Goal: Information Seeking & Learning: Learn about a topic

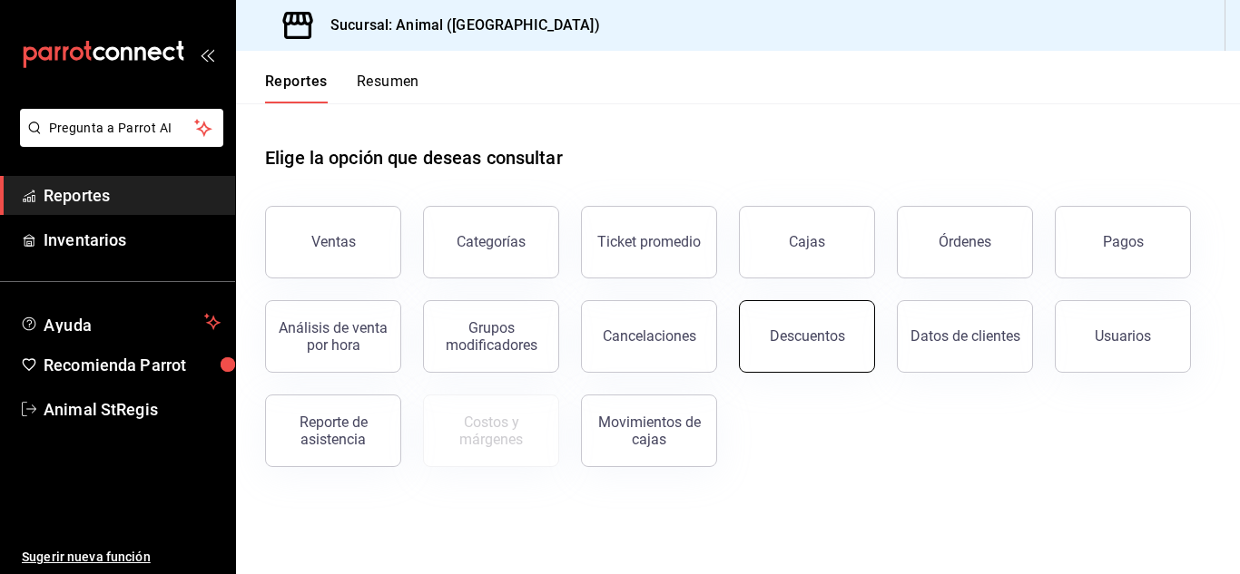
click at [813, 368] on button "Descuentos" at bounding box center [807, 336] width 136 height 73
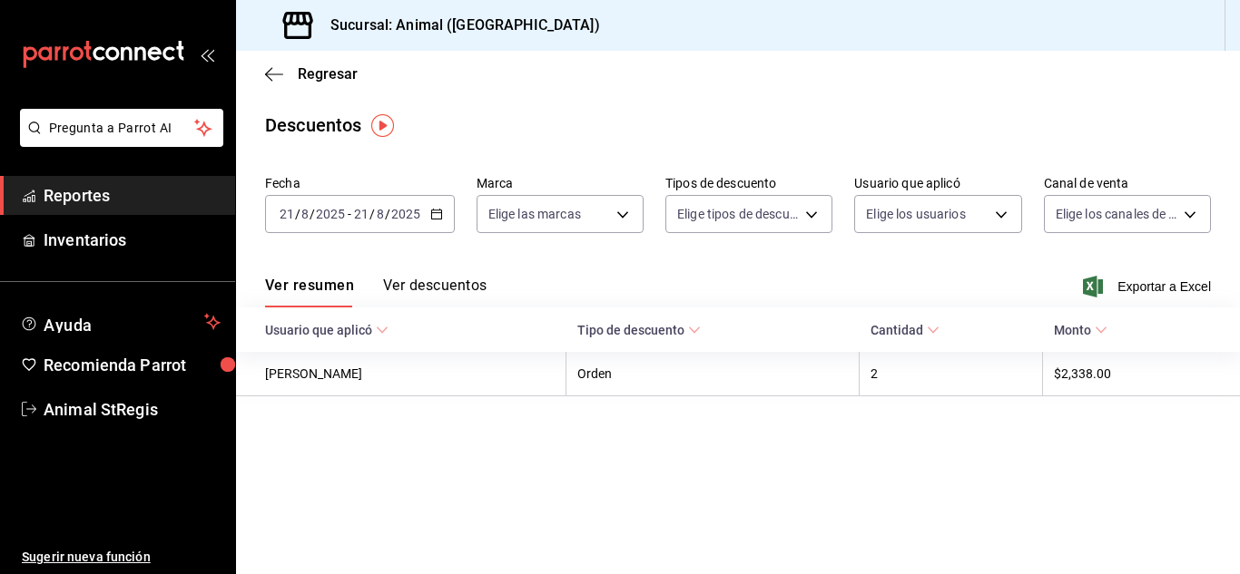
click at [365, 220] on input "21" at bounding box center [361, 214] width 16 height 15
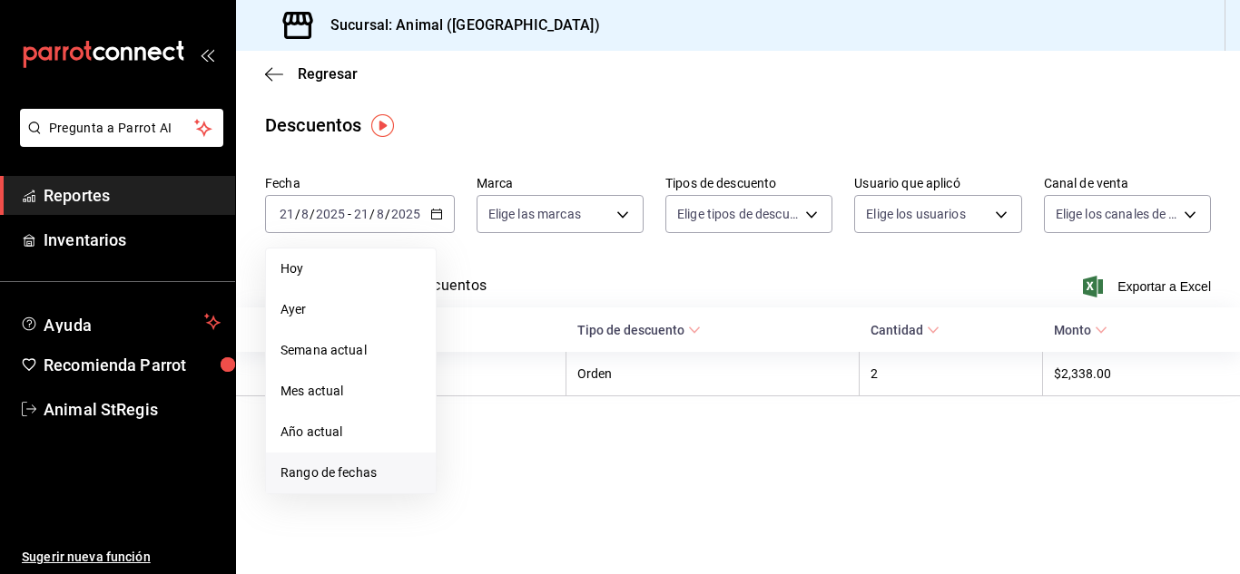
click at [333, 465] on span "Rango de fechas" at bounding box center [350, 473] width 141 height 19
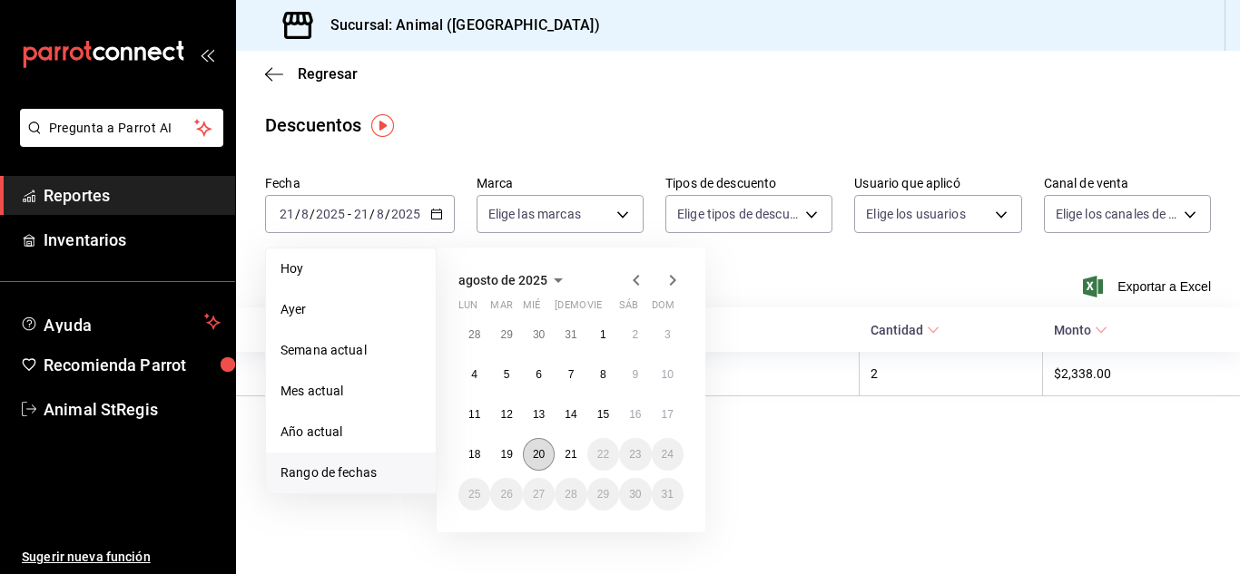
click at [540, 459] on abbr "20" at bounding box center [539, 454] width 12 height 13
click at [565, 459] on abbr "21" at bounding box center [570, 454] width 12 height 13
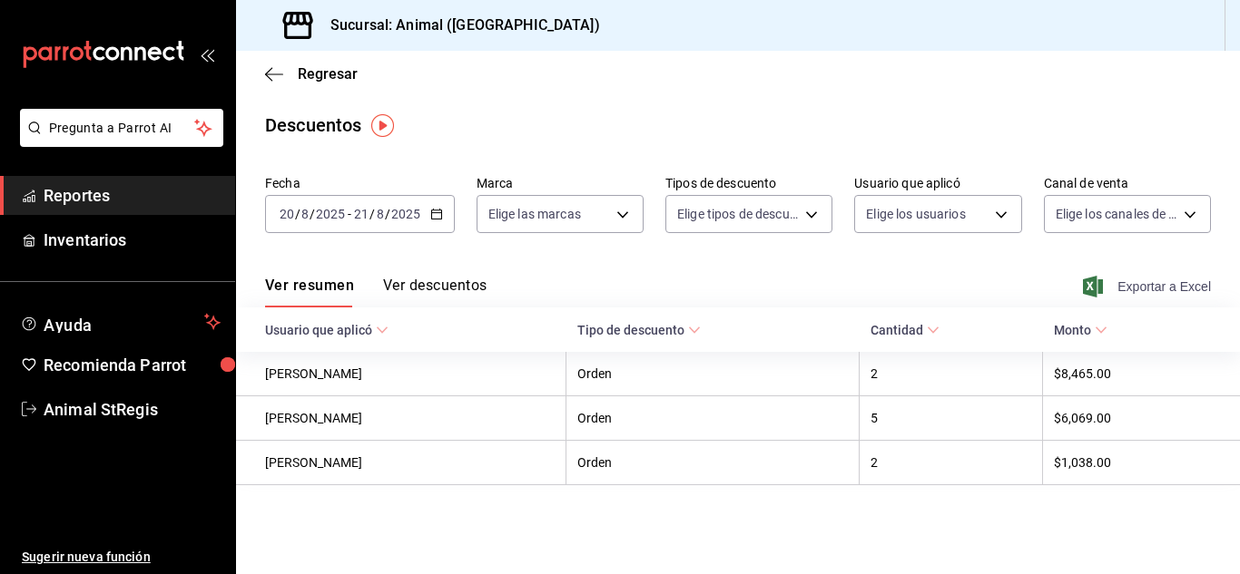
click at [1136, 283] on span "Exportar a Excel" at bounding box center [1148, 287] width 124 height 22
click at [268, 71] on icon "button" at bounding box center [274, 74] width 18 height 16
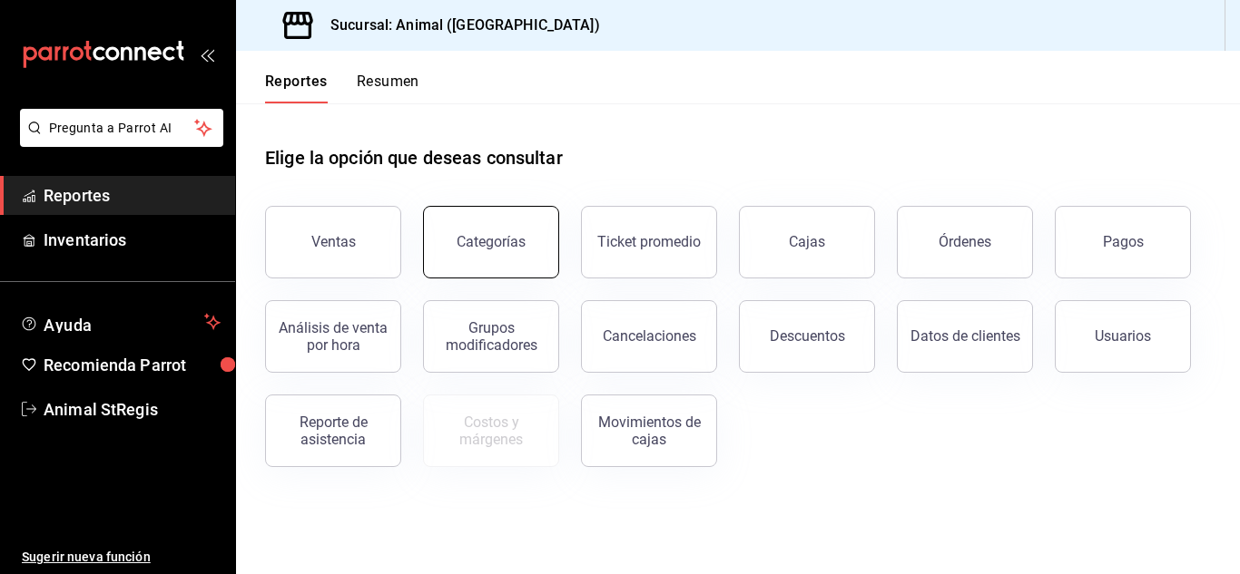
click at [480, 223] on button "Categorías" at bounding box center [491, 242] width 136 height 73
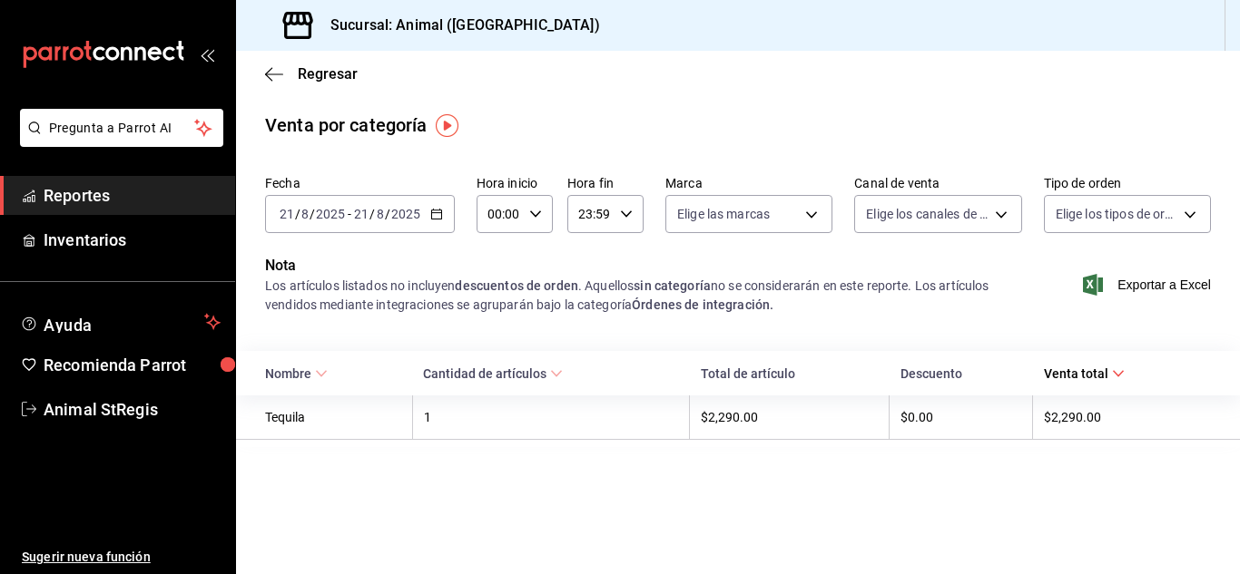
click at [349, 220] on span "-" at bounding box center [350, 214] width 4 height 15
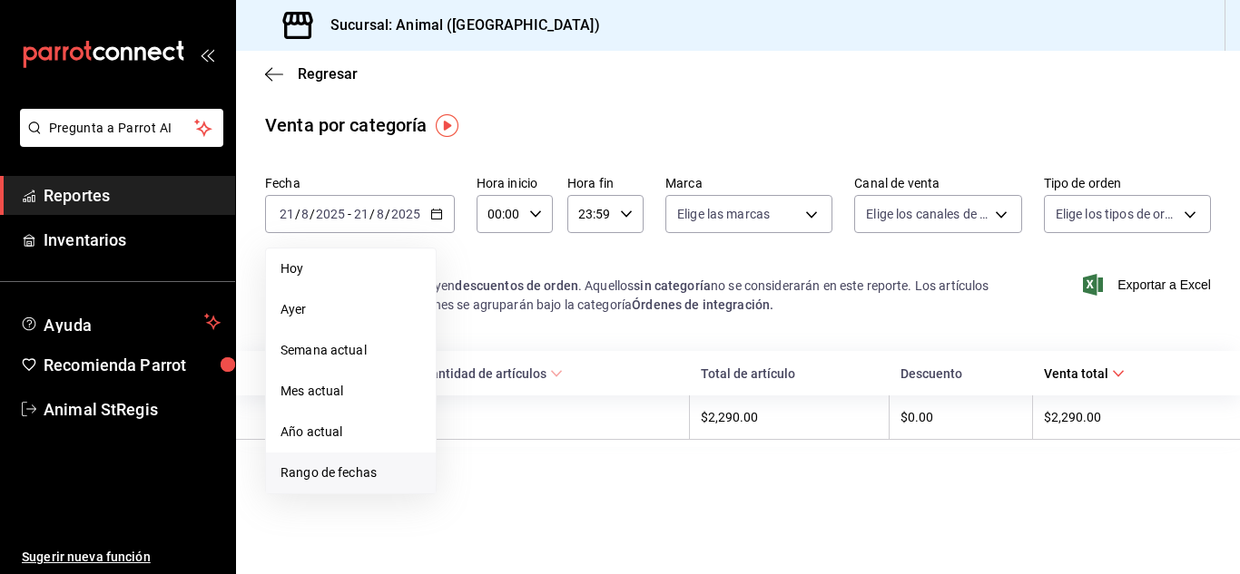
click at [318, 472] on span "Rango de fechas" at bounding box center [350, 473] width 141 height 19
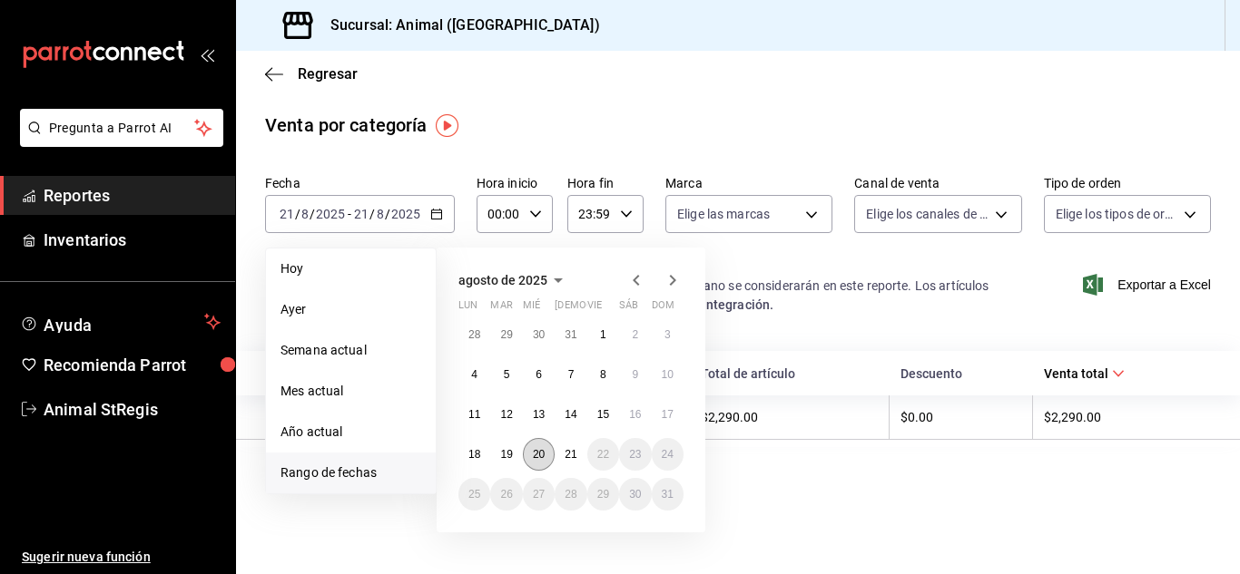
click at [529, 456] on button "20" at bounding box center [539, 454] width 32 height 33
click at [562, 456] on button "21" at bounding box center [570, 454] width 32 height 33
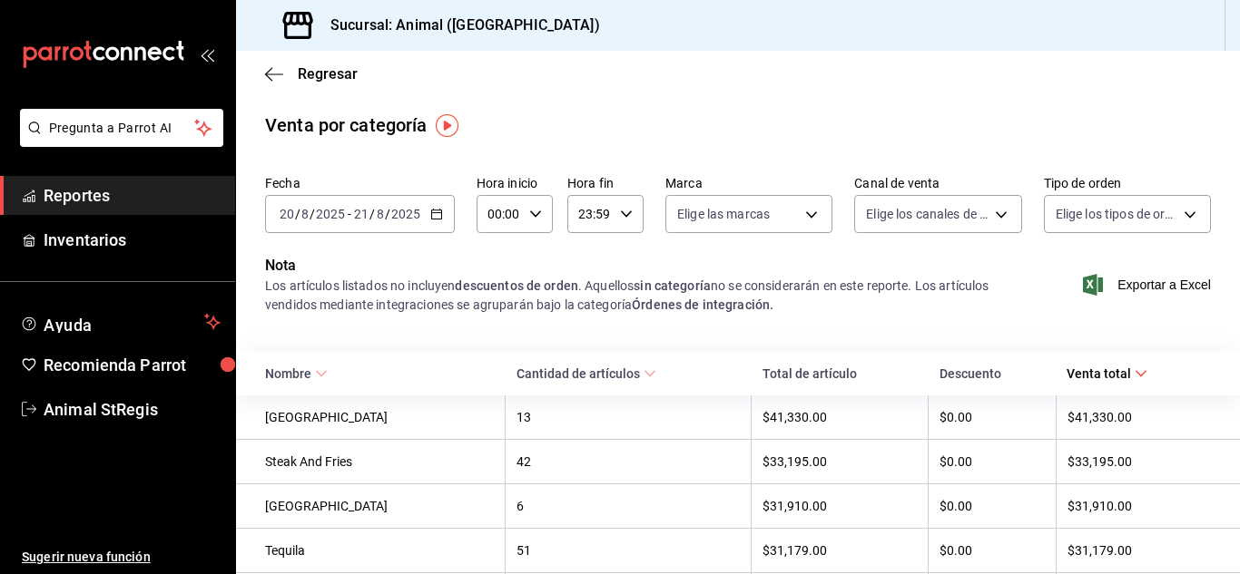
click at [539, 217] on icon "button" at bounding box center [535, 214] width 13 height 13
click at [491, 301] on span "05" at bounding box center [494, 301] width 8 height 15
type input "05:00"
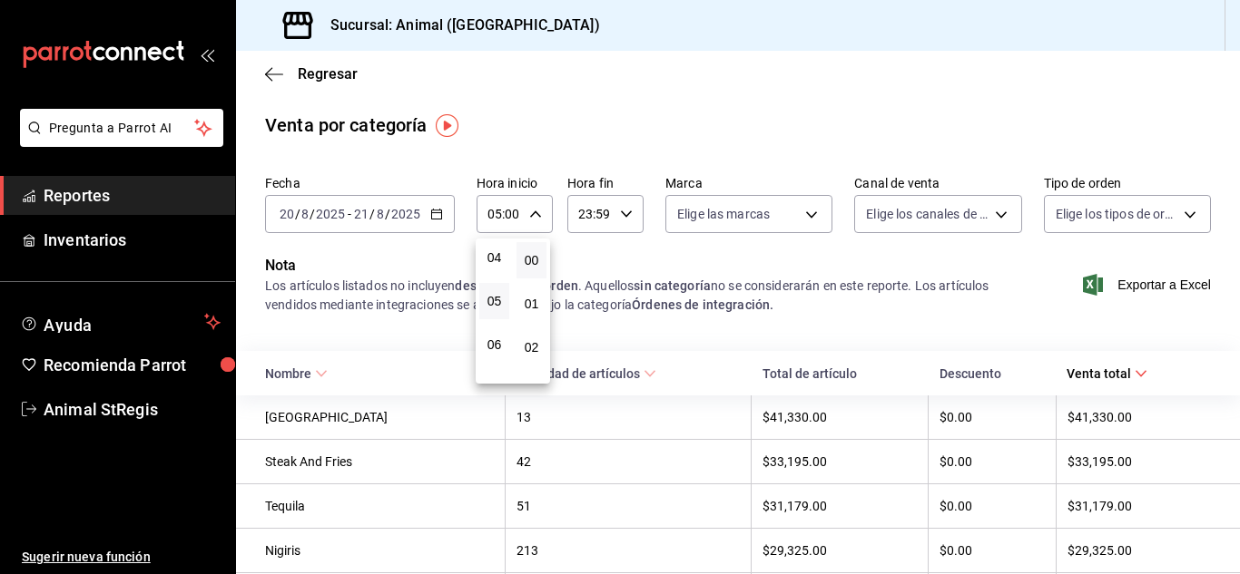
click at [622, 217] on div at bounding box center [620, 287] width 1240 height 574
click at [666, 249] on div "Fecha 2025-08-20 20 / 8 / 2025 - 2025-08-21 21 / 8 / 2025 Hora inicio 05:00 Hor…" at bounding box center [738, 211] width 946 height 87
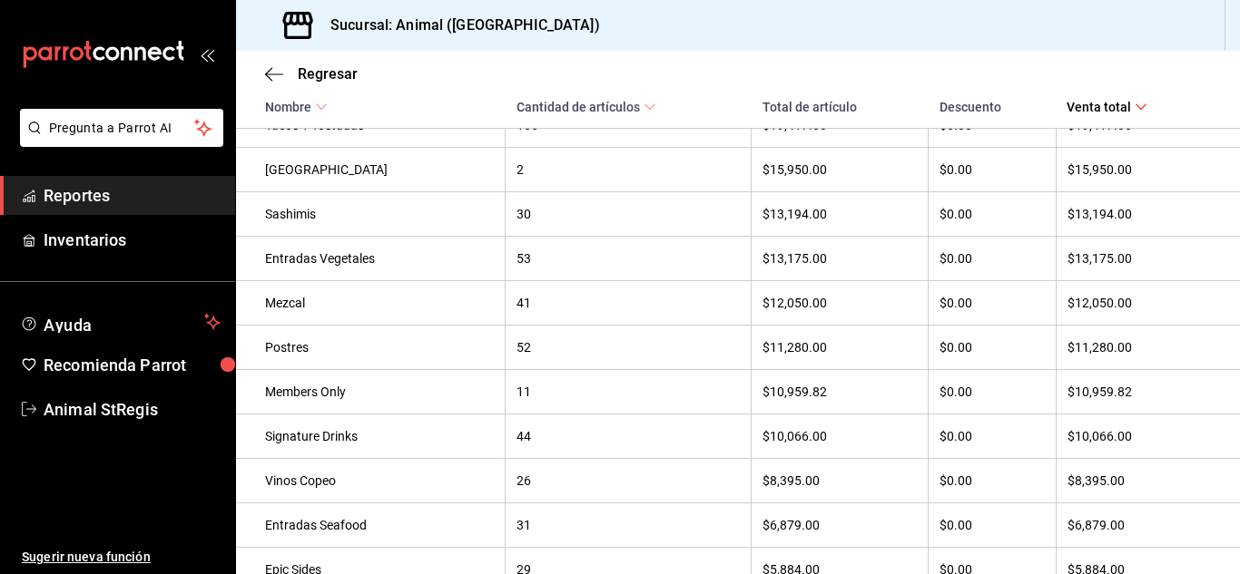
scroll to position [661, 0]
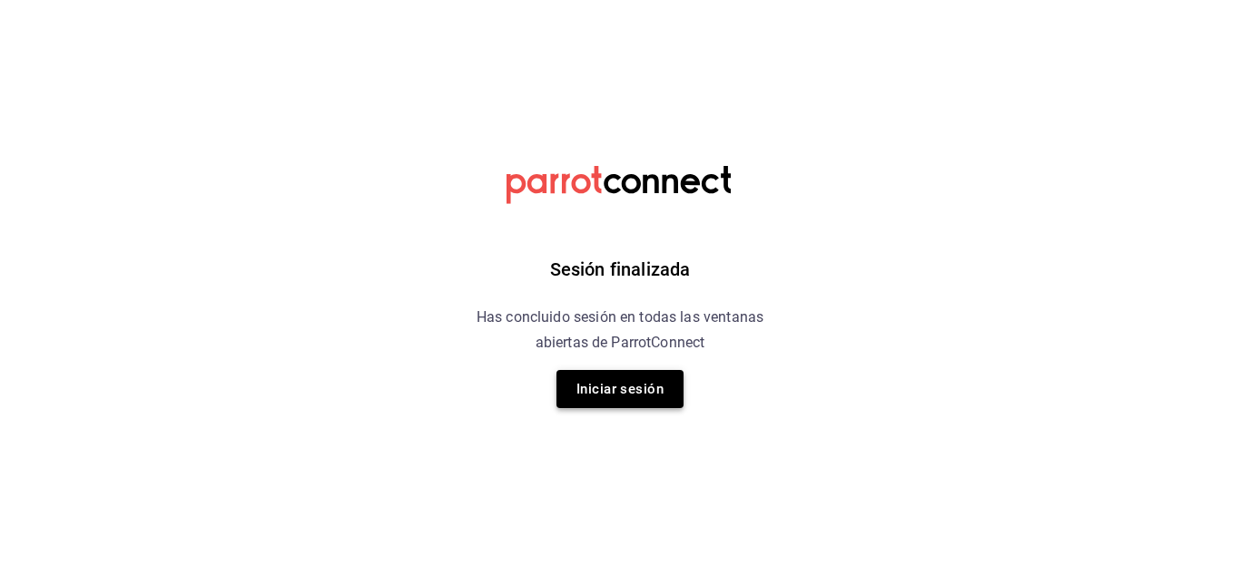
click at [595, 393] on button "Iniciar sesión" at bounding box center [619, 389] width 127 height 38
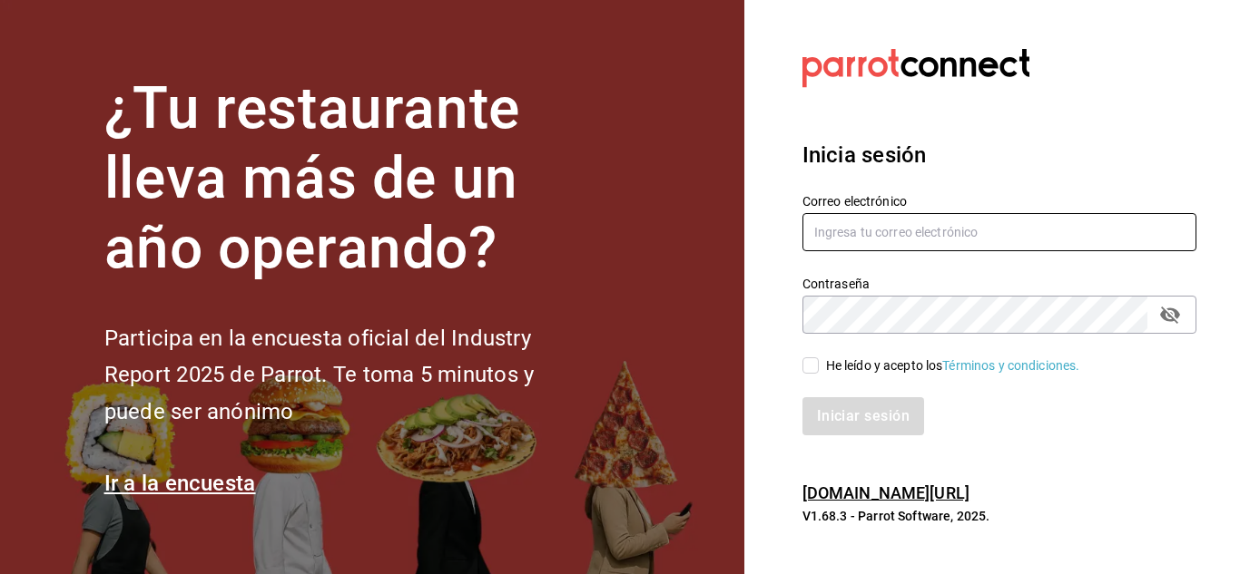
type input "[EMAIL_ADDRESS][DOMAIN_NAME]"
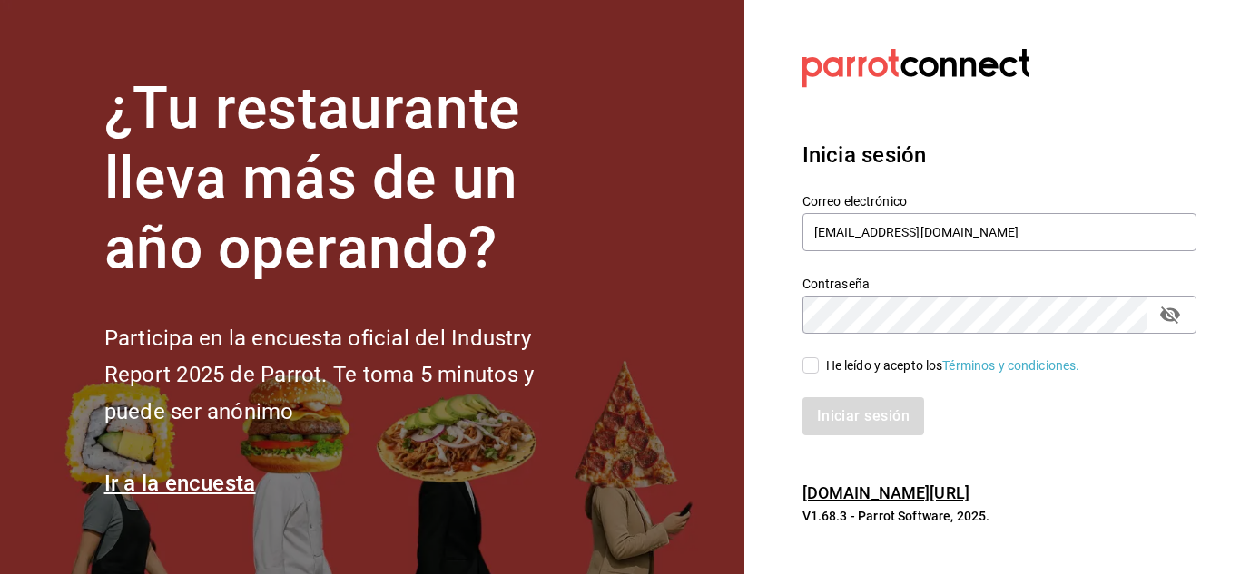
click at [808, 370] on input "He leído y acepto los Términos y condiciones." at bounding box center [810, 366] width 16 height 16
checkbox input "true"
click at [823, 412] on button "Iniciar sesión" at bounding box center [863, 416] width 123 height 38
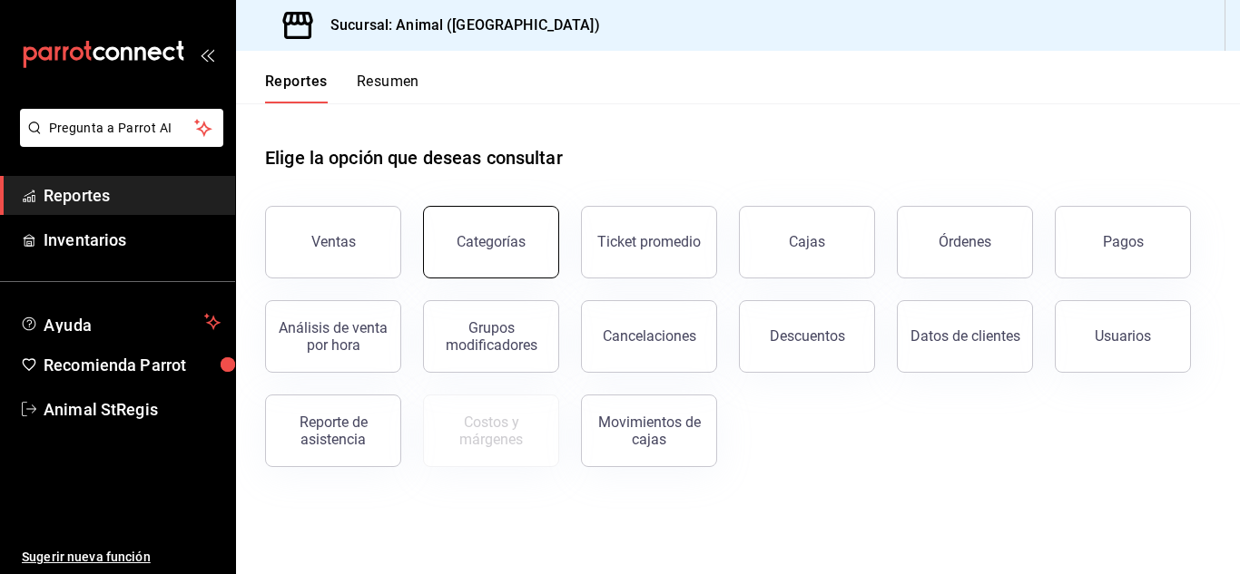
click at [505, 263] on button "Categorías" at bounding box center [491, 242] width 136 height 73
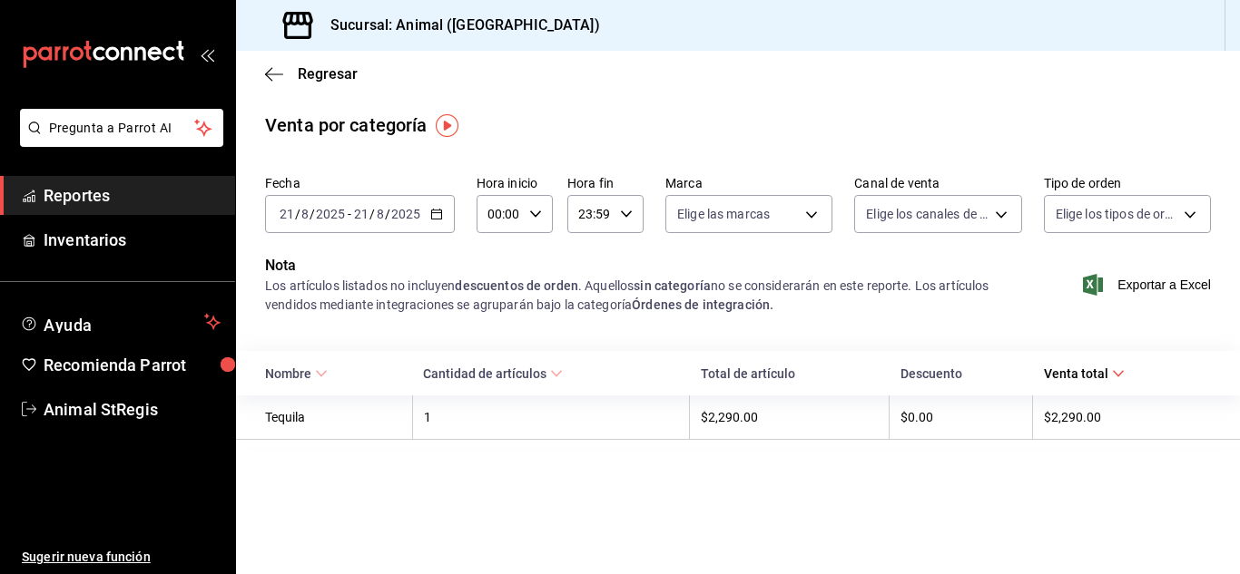
click at [357, 224] on div "2025-08-21 21 / 8 / 2025 - 2025-08-21 21 / 8 / 2025" at bounding box center [360, 214] width 190 height 38
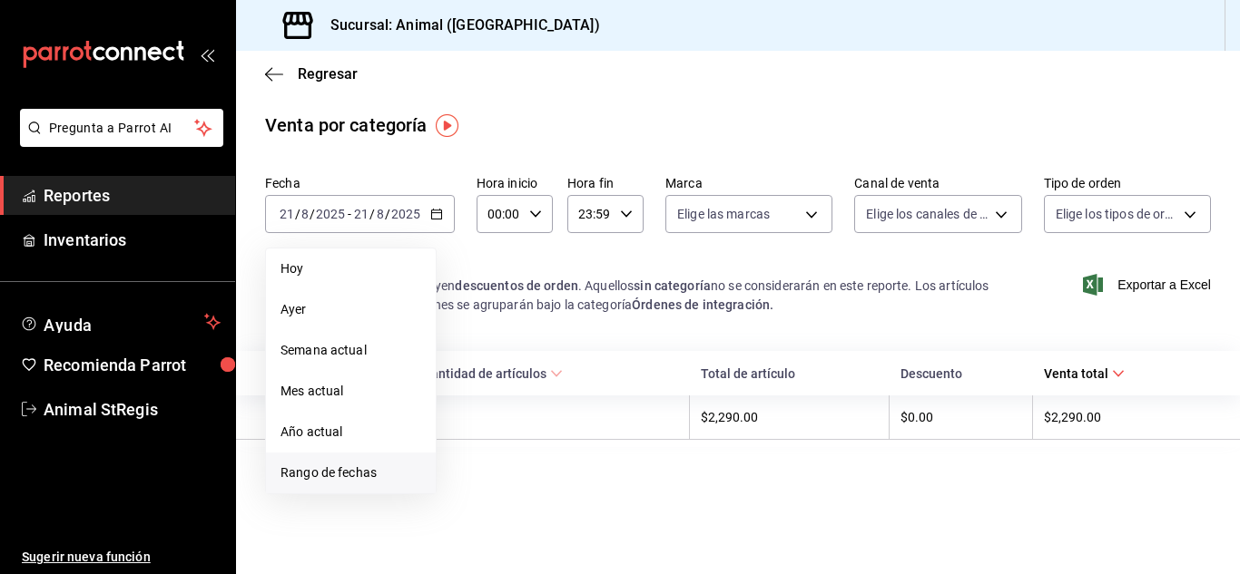
click at [302, 471] on span "Rango de fechas" at bounding box center [350, 473] width 141 height 19
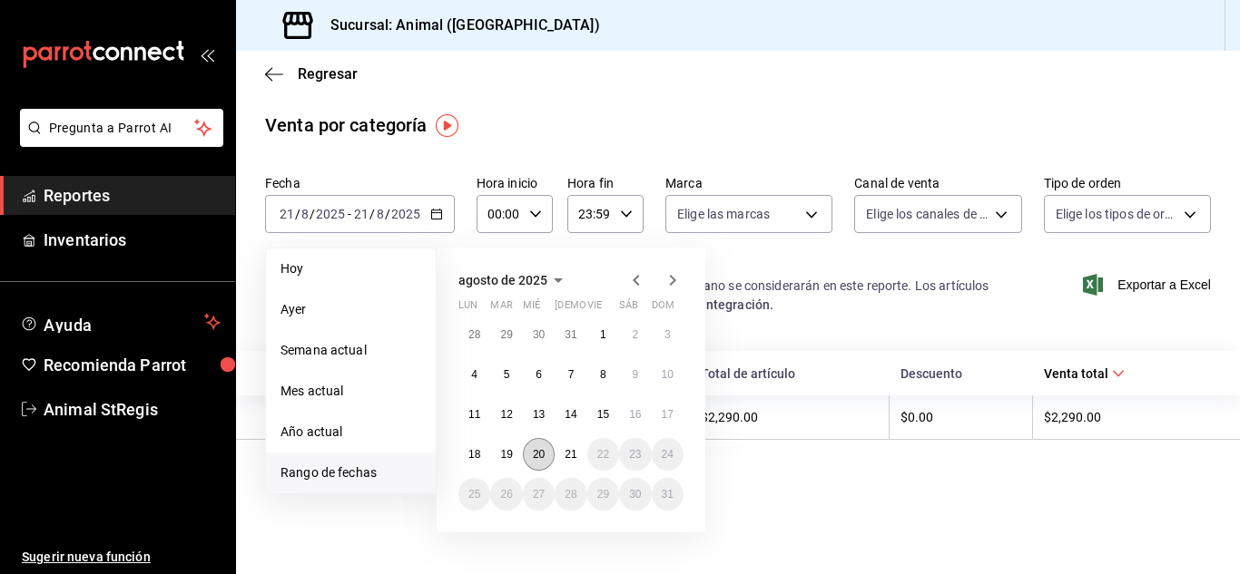
click at [540, 454] on abbr "20" at bounding box center [539, 454] width 12 height 13
click at [561, 454] on button "21" at bounding box center [570, 454] width 32 height 33
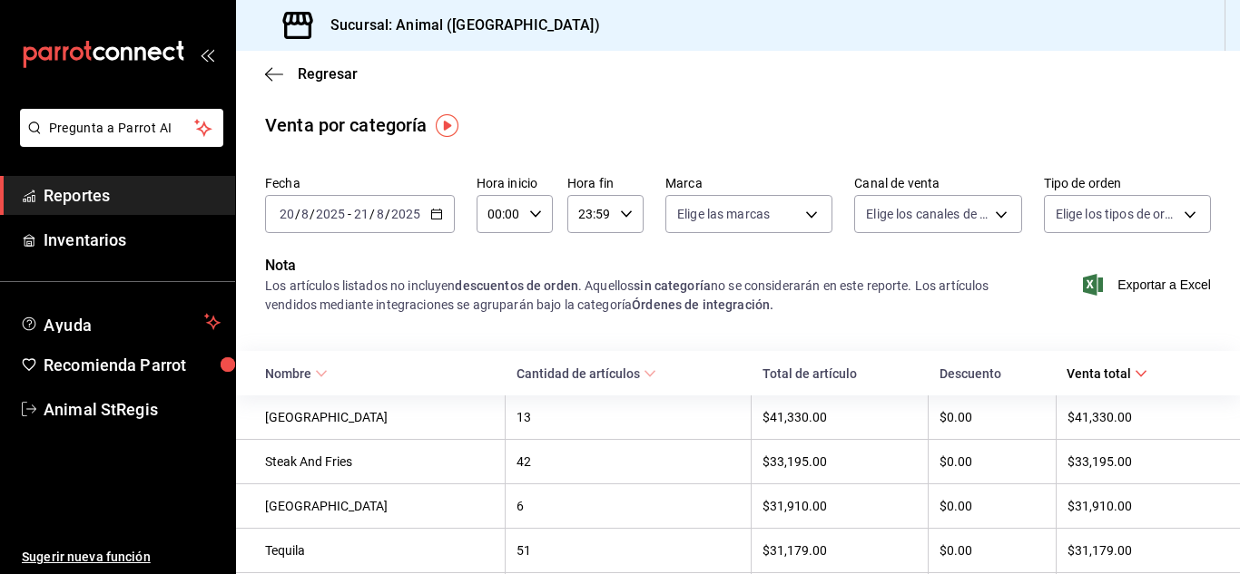
click at [534, 212] on icon "button" at bounding box center [535, 214] width 13 height 13
click at [491, 293] on button "05" at bounding box center [494, 303] width 30 height 36
type input "05:00"
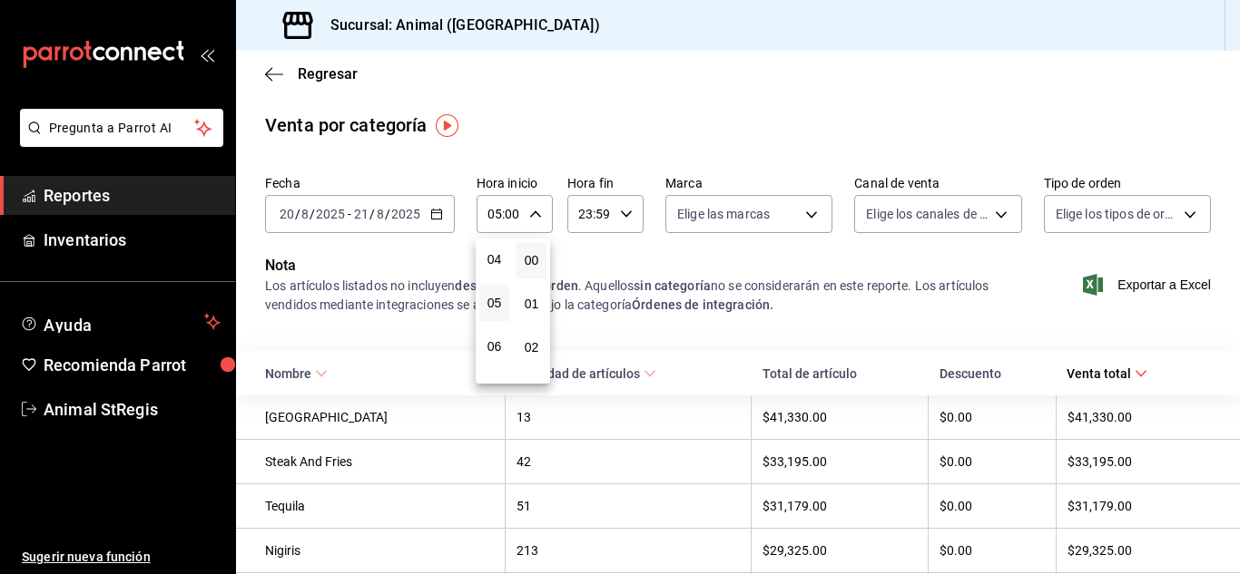
click at [769, 333] on div at bounding box center [620, 287] width 1240 height 574
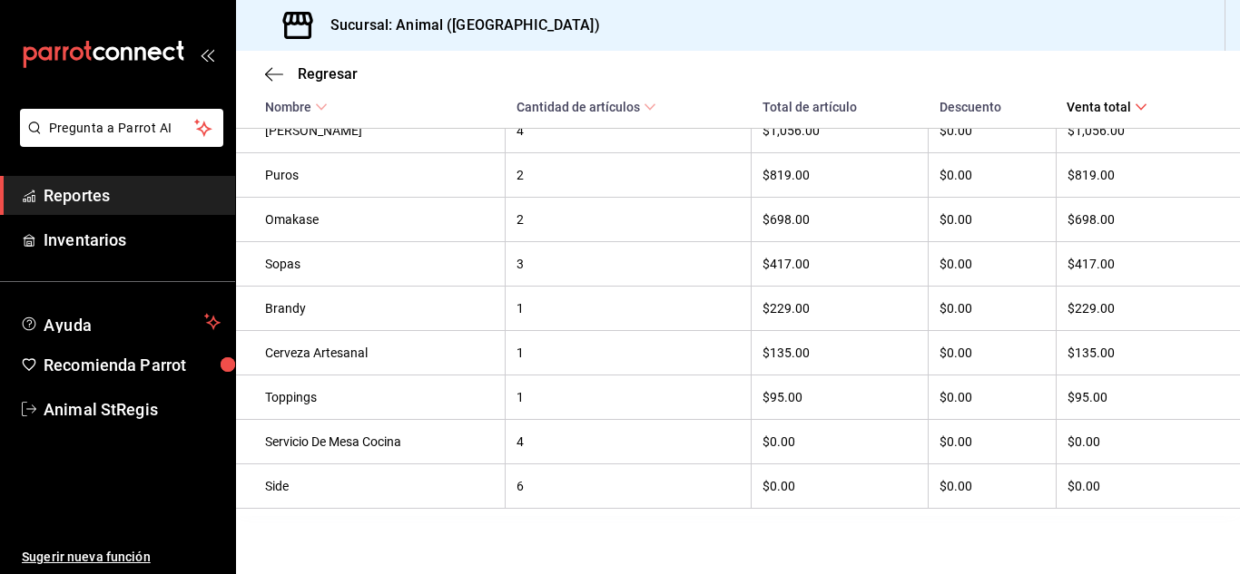
scroll to position [1690, 0]
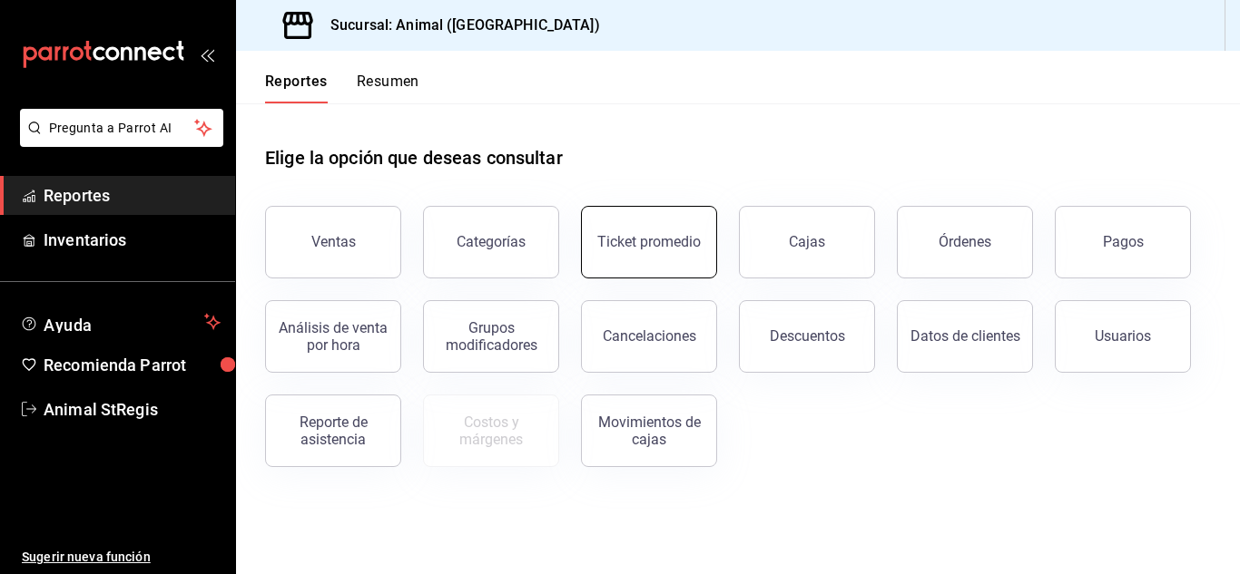
click at [612, 250] on button "Ticket promedio" at bounding box center [649, 242] width 136 height 73
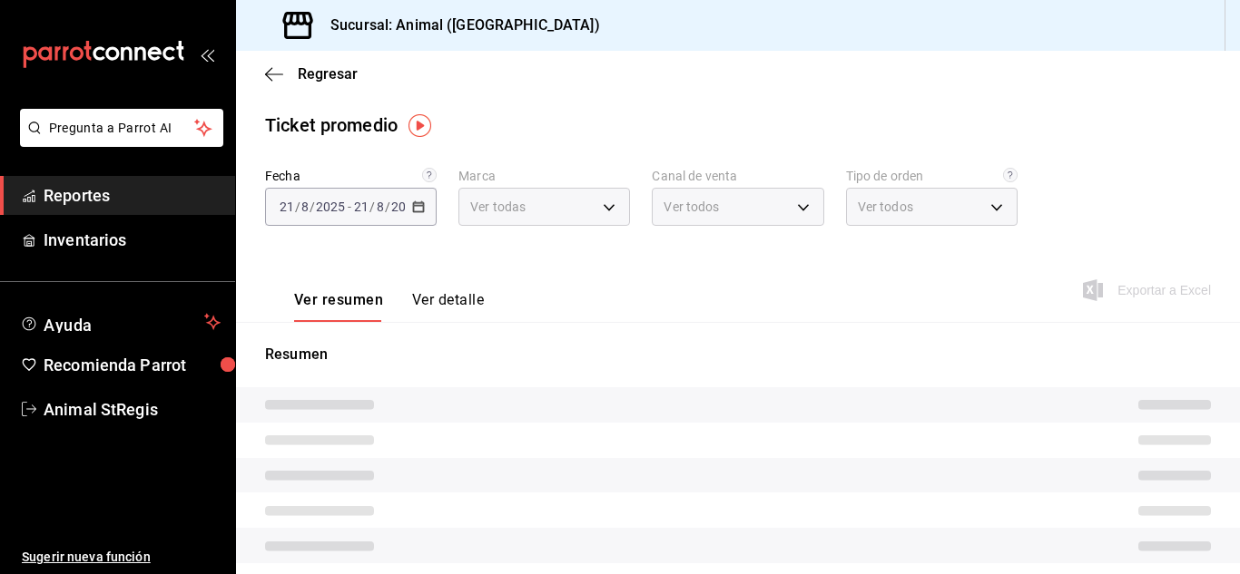
type input "3f39fcdc-c8c4-4fff-883a-47b345d9391c"
type input "PARROT,UBER_EATS,RAPPI,DIDI_FOOD,ONLINE"
type input "3f245141-8cb2-4099-bf0f-bc16ed99609a,be50bec9-a7ef-41cc-9154-7015b9ad380c,EXTER…"
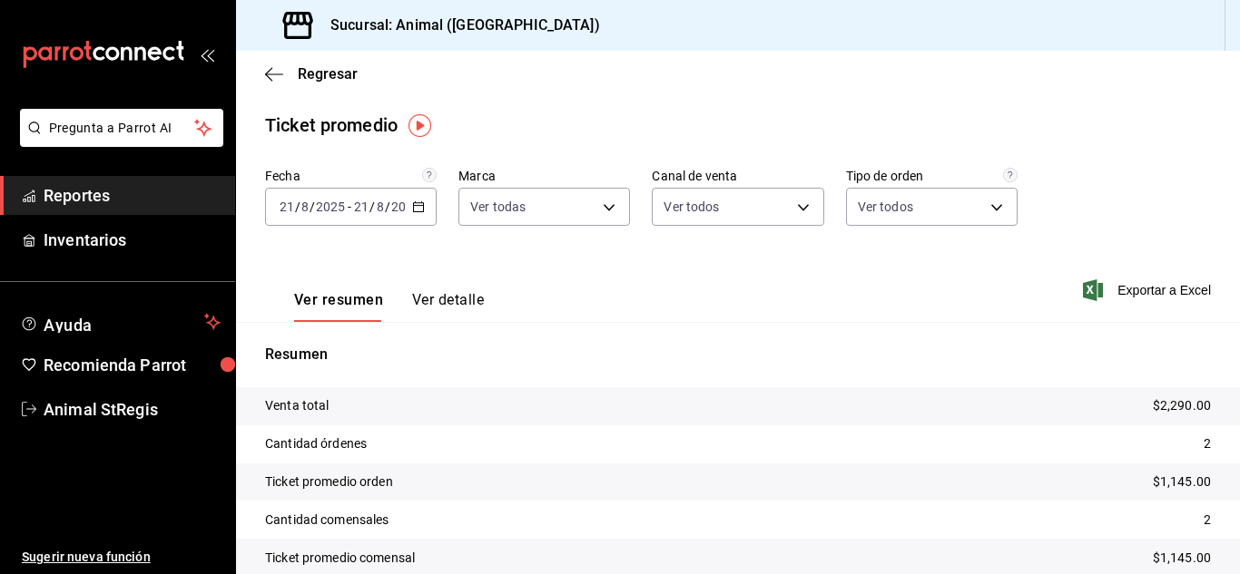
click at [331, 211] on input "2025" at bounding box center [330, 207] width 31 height 15
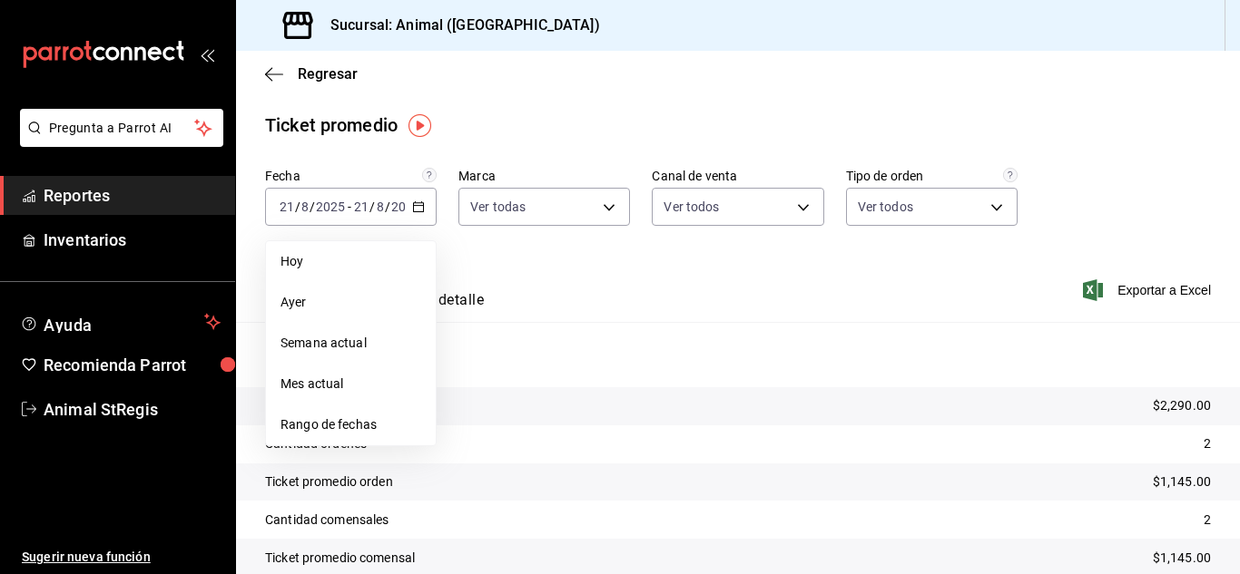
click at [305, 429] on span "Rango de fechas" at bounding box center [350, 425] width 141 height 19
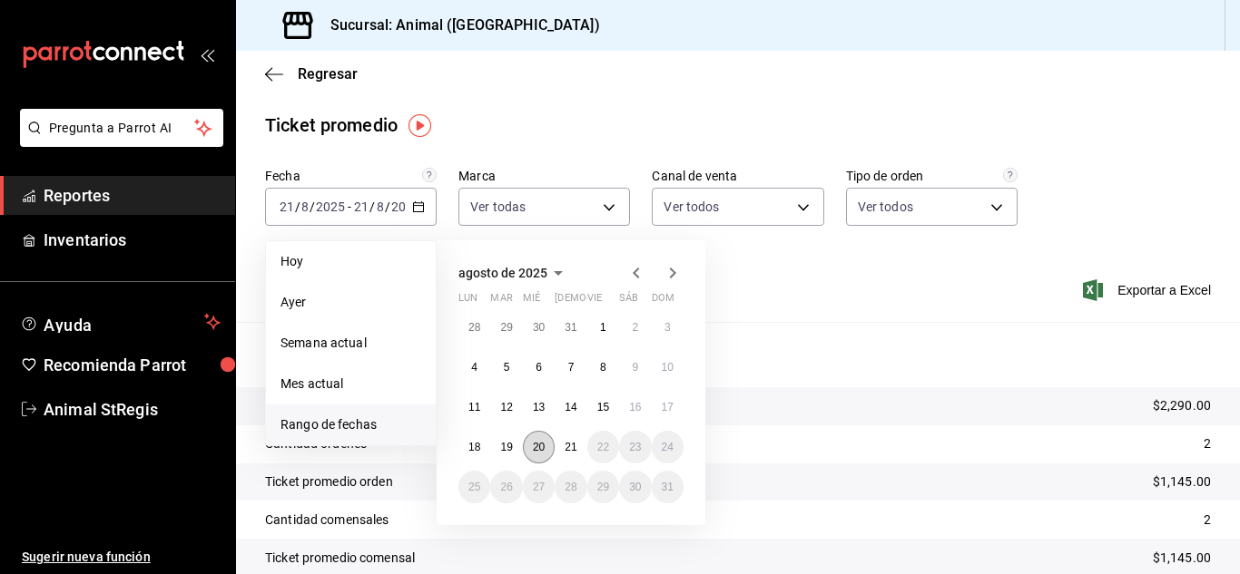
click at [536, 447] on abbr "20" at bounding box center [539, 447] width 12 height 13
click at [561, 449] on button "21" at bounding box center [570, 447] width 32 height 33
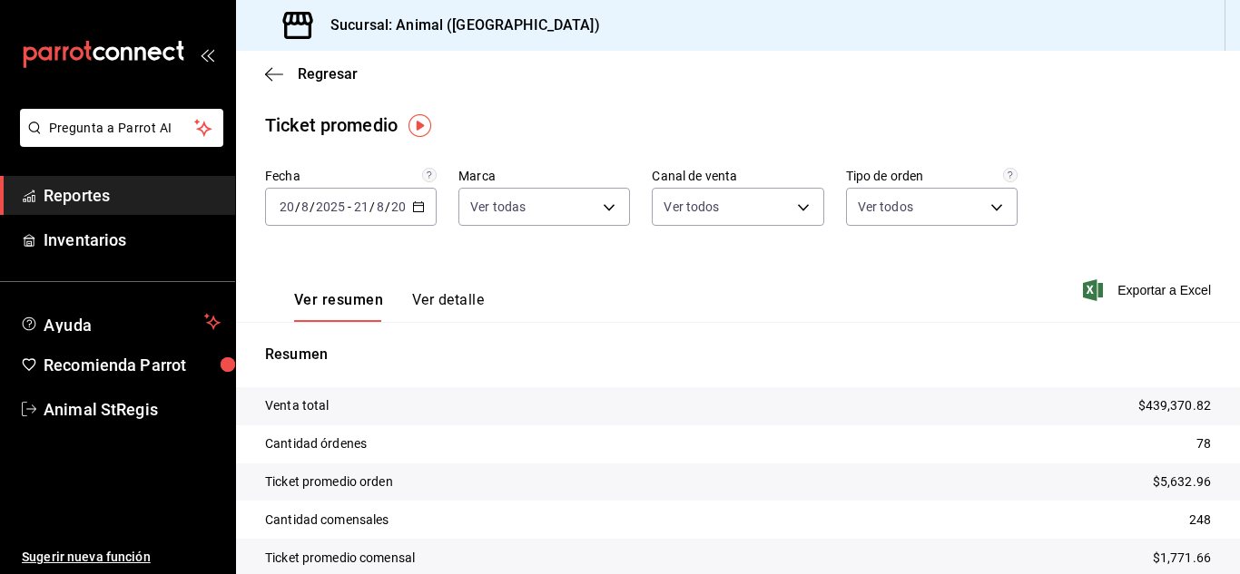
click at [708, 303] on div "Ver resumen Ver detalle Exportar a Excel" at bounding box center [738, 285] width 1004 height 74
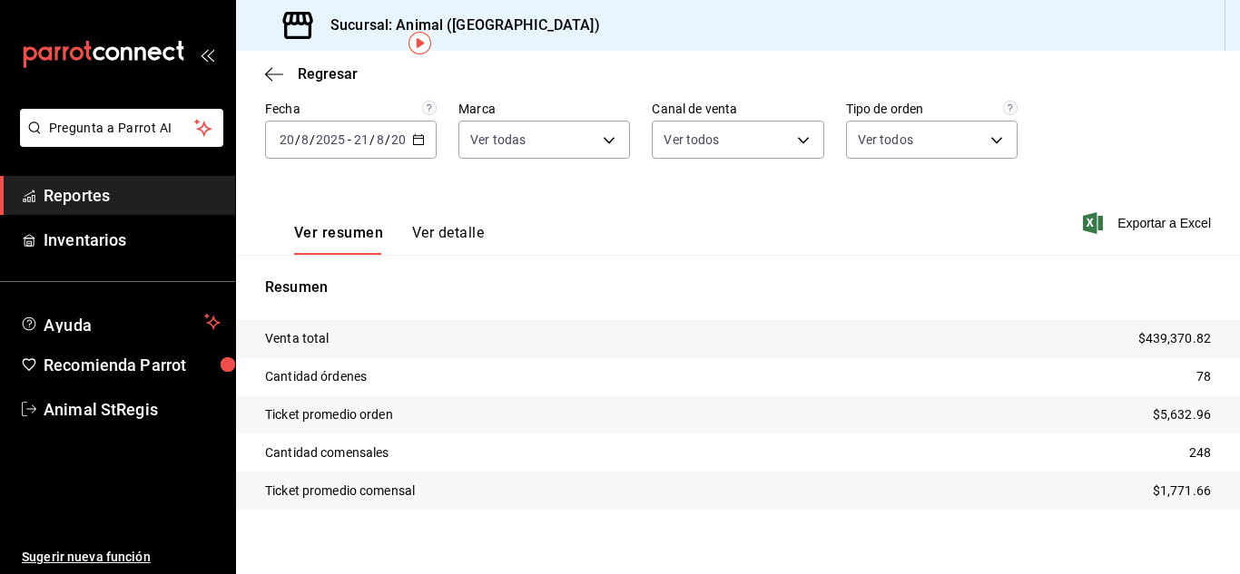
scroll to position [83, 0]
